Goal: Entertainment & Leisure: Consume media (video, audio)

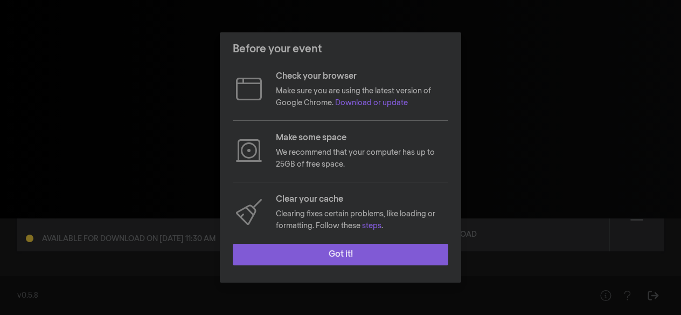
click at [276, 250] on button "Got it!" at bounding box center [341, 255] width 216 height 22
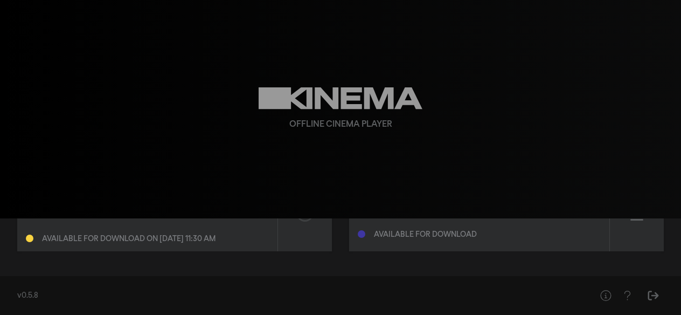
click at [136, 241] on div "Available for download on [DATE] 11:30 am" at bounding box center [129, 239] width 174 height 8
click at [68, 239] on div "Available for download on [DATE] 11:30 am" at bounding box center [129, 239] width 174 height 8
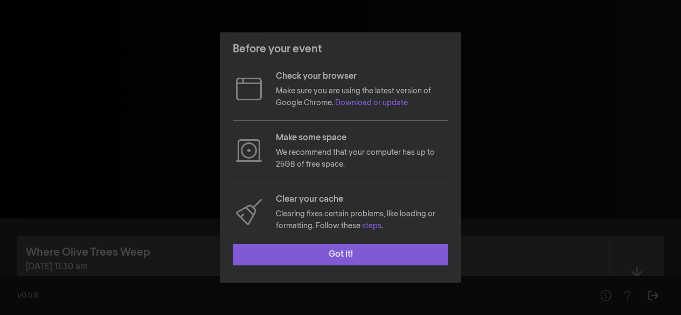
click at [267, 258] on button "Got it!" at bounding box center [341, 255] width 216 height 22
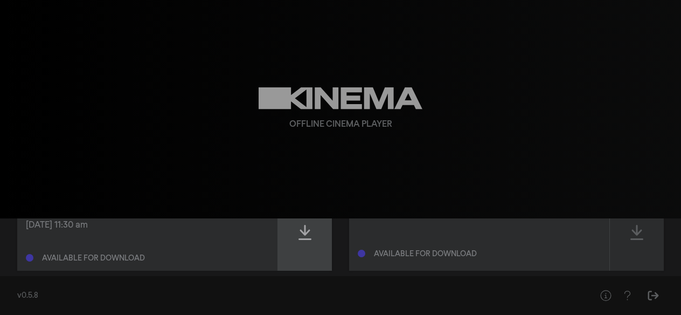
scroll to position [40, 0]
click at [302, 239] on icon at bounding box center [305, 233] width 13 height 17
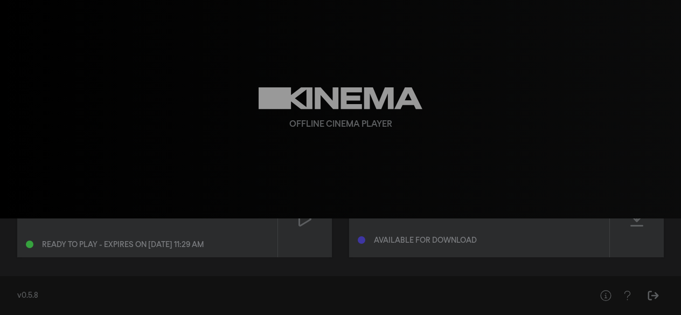
scroll to position [58, 0]
click at [73, 243] on div "Ready to play - expires on [DATE] 11:29 am" at bounding box center [123, 242] width 162 height 8
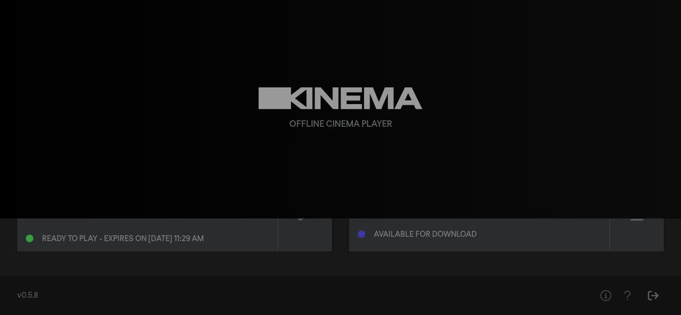
click at [61, 240] on div "Ready to play - expires on [DATE] 11:29 am" at bounding box center [123, 239] width 162 height 8
click at [312, 233] on div at bounding box center [305, 213] width 54 height 77
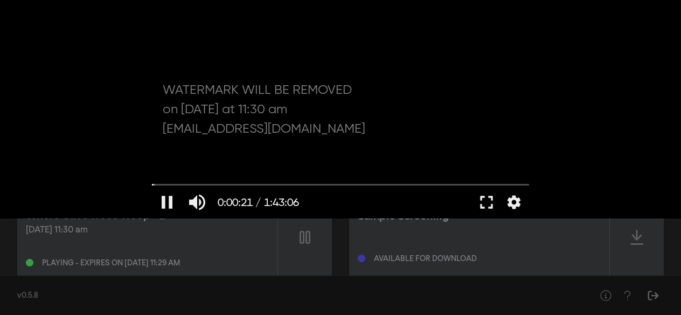
scroll to position [0, 0]
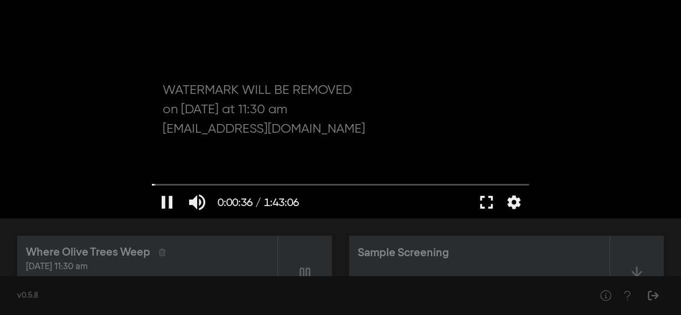
click at [485, 203] on button "fullscreen" at bounding box center [487, 202] width 30 height 32
click at [171, 195] on button "pause" at bounding box center [167, 202] width 30 height 32
type input "75.837922"
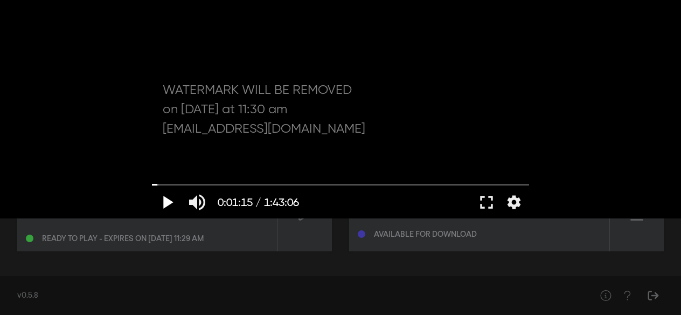
scroll to position [38, 0]
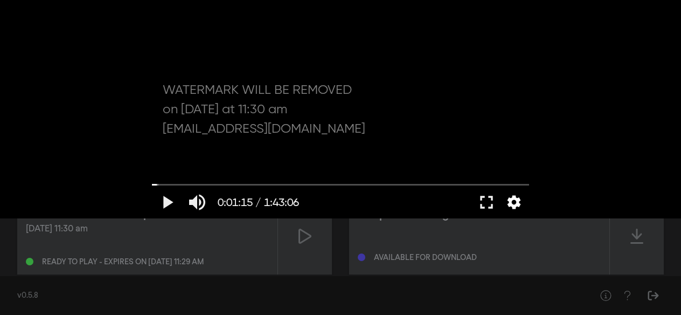
click at [518, 203] on button "settings" at bounding box center [514, 202] width 25 height 32
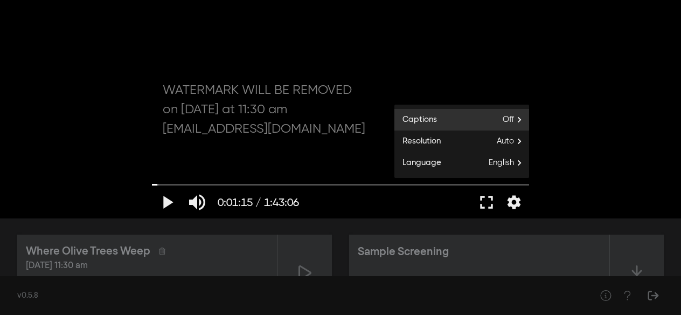
scroll to position [0, 0]
click at [488, 198] on button "fullscreen" at bounding box center [487, 202] width 30 height 32
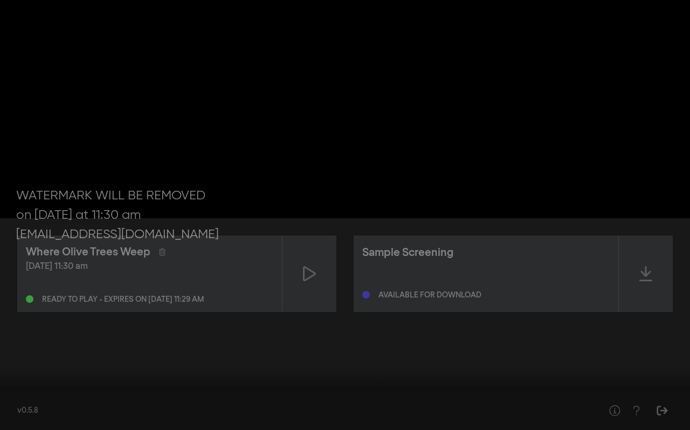
click at [643, 314] on button "fullscreen_exit" at bounding box center [642, 414] width 30 height 32
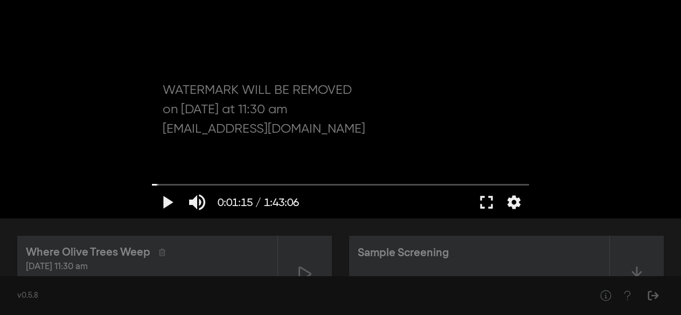
click at [490, 158] on div at bounding box center [341, 109] width 388 height 218
click at [465, 104] on div at bounding box center [341, 109] width 388 height 218
type input "77.140063"
click at [513, 205] on button "settings" at bounding box center [514, 202] width 25 height 32
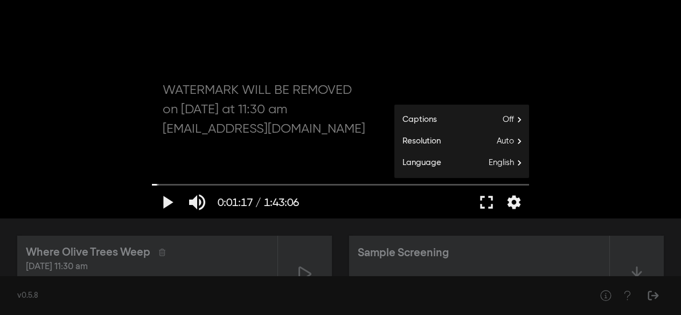
click at [588, 141] on div "play_arrow 0:01:17 / 1:43:06 volume_up fullscreen settings closed_caption Capti…" at bounding box center [340, 109] width 681 height 218
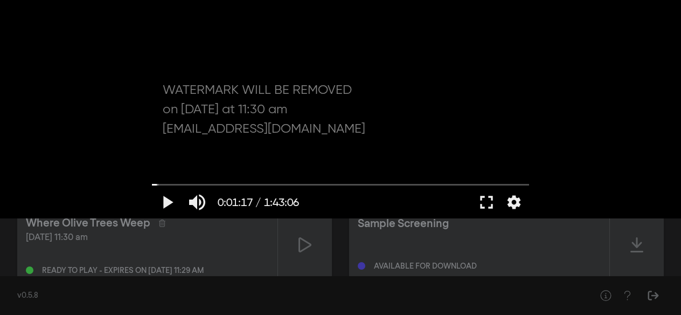
scroll to position [61, 0]
